Goal: Transaction & Acquisition: Subscribe to service/newsletter

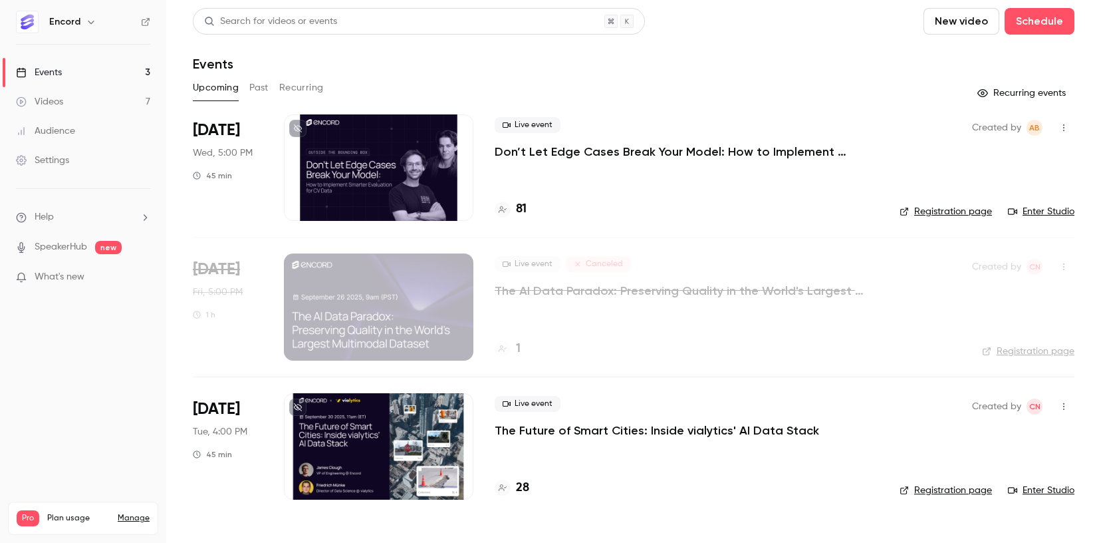
click at [128, 513] on link "Manage" at bounding box center [134, 518] width 32 height 11
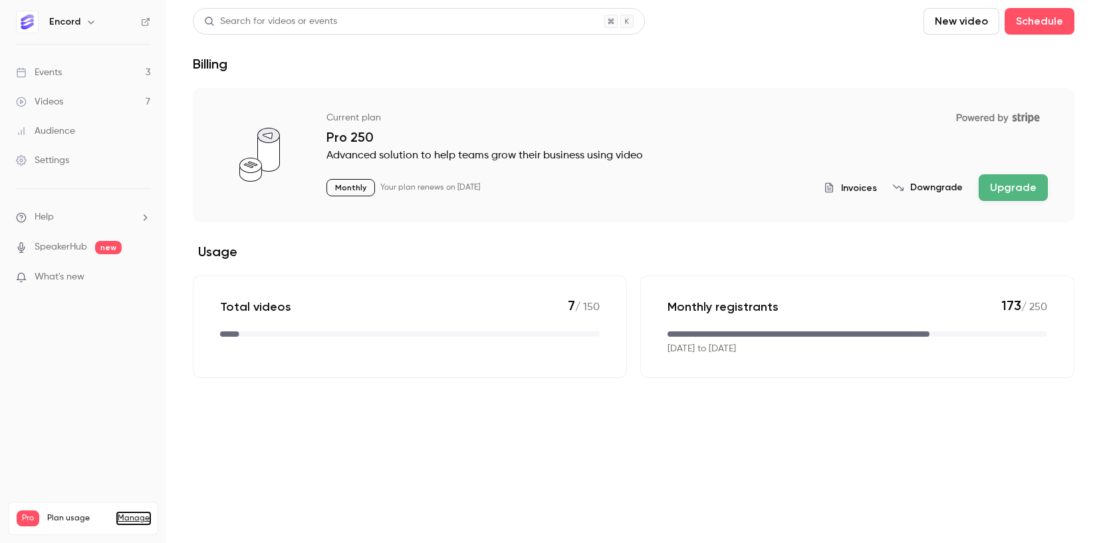
click at [98, 67] on link "Events 3" at bounding box center [83, 72] width 166 height 29
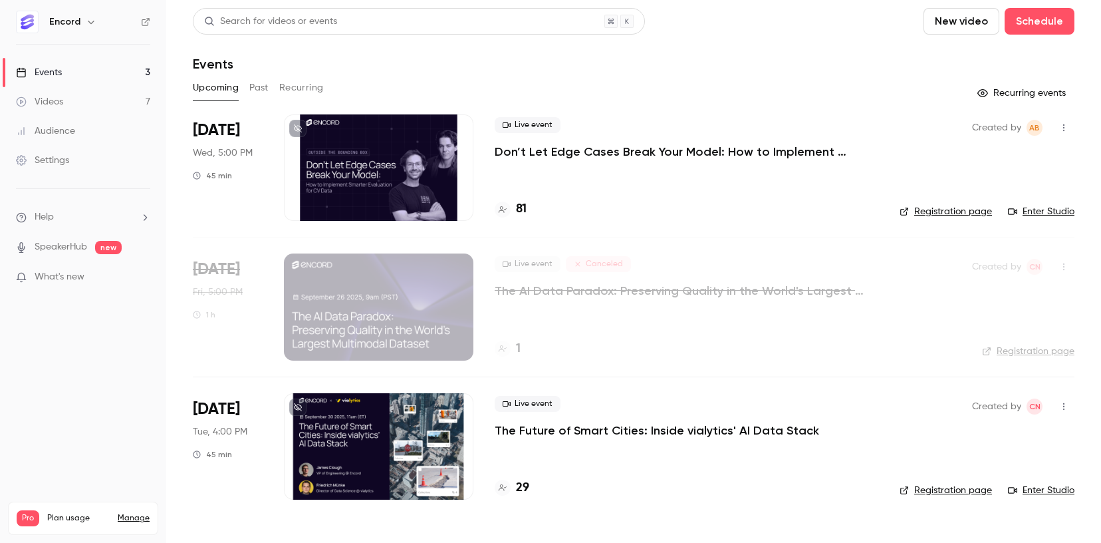
click at [146, 526] on div "Videos 7 / 150 Monthly registrants 173 / 250" at bounding box center [83, 550] width 133 height 48
click at [139, 526] on div "Videos 7 / 150 Monthly registrants 173 / 250" at bounding box center [83, 550] width 133 height 48
click at [121, 513] on link "Manage" at bounding box center [134, 518] width 32 height 11
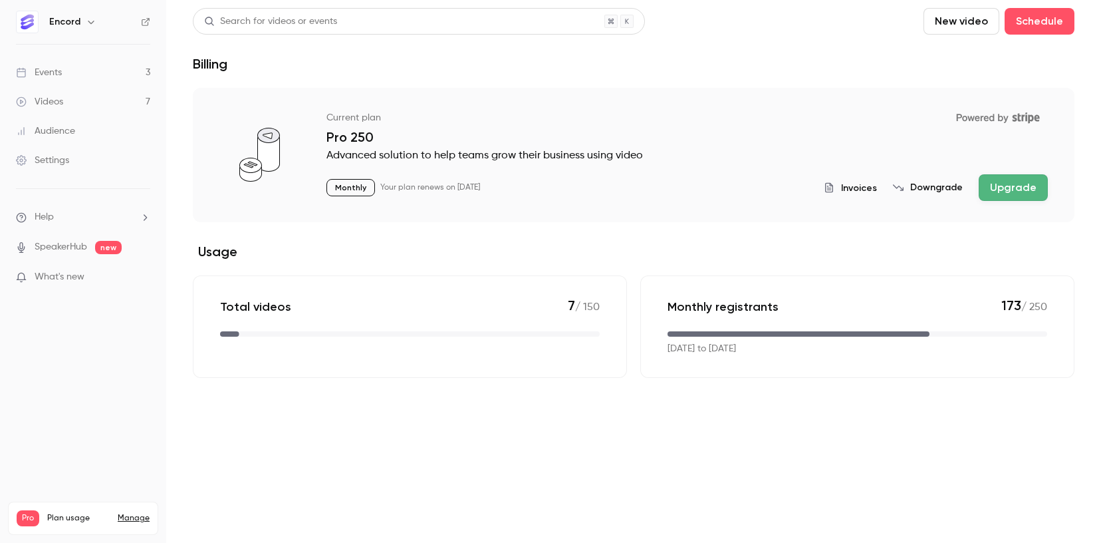
click at [1043, 179] on button "Upgrade" at bounding box center [1013, 187] width 69 height 27
